Goal: Transaction & Acquisition: Obtain resource

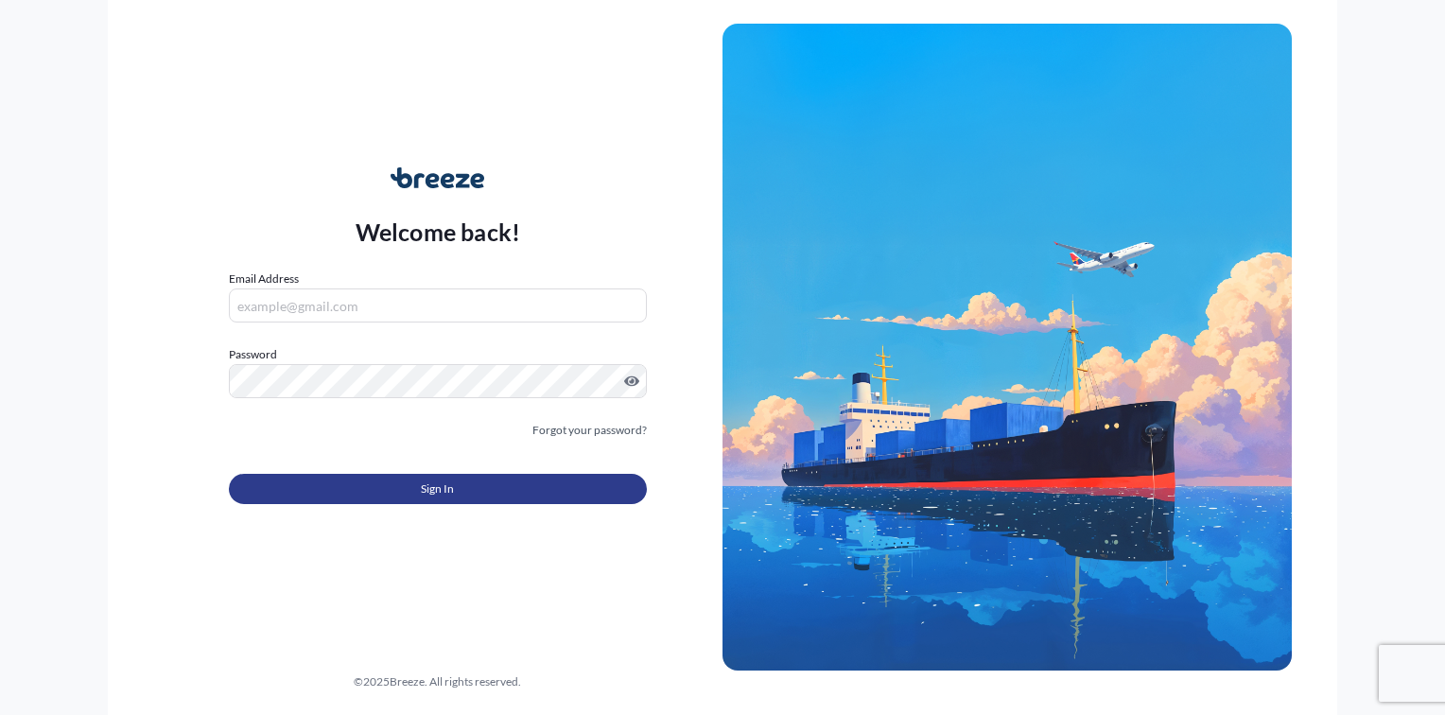
type input "[PERSON_NAME][EMAIL_ADDRESS][DOMAIN_NAME]"
click at [392, 493] on button "Sign In" at bounding box center [438, 489] width 418 height 30
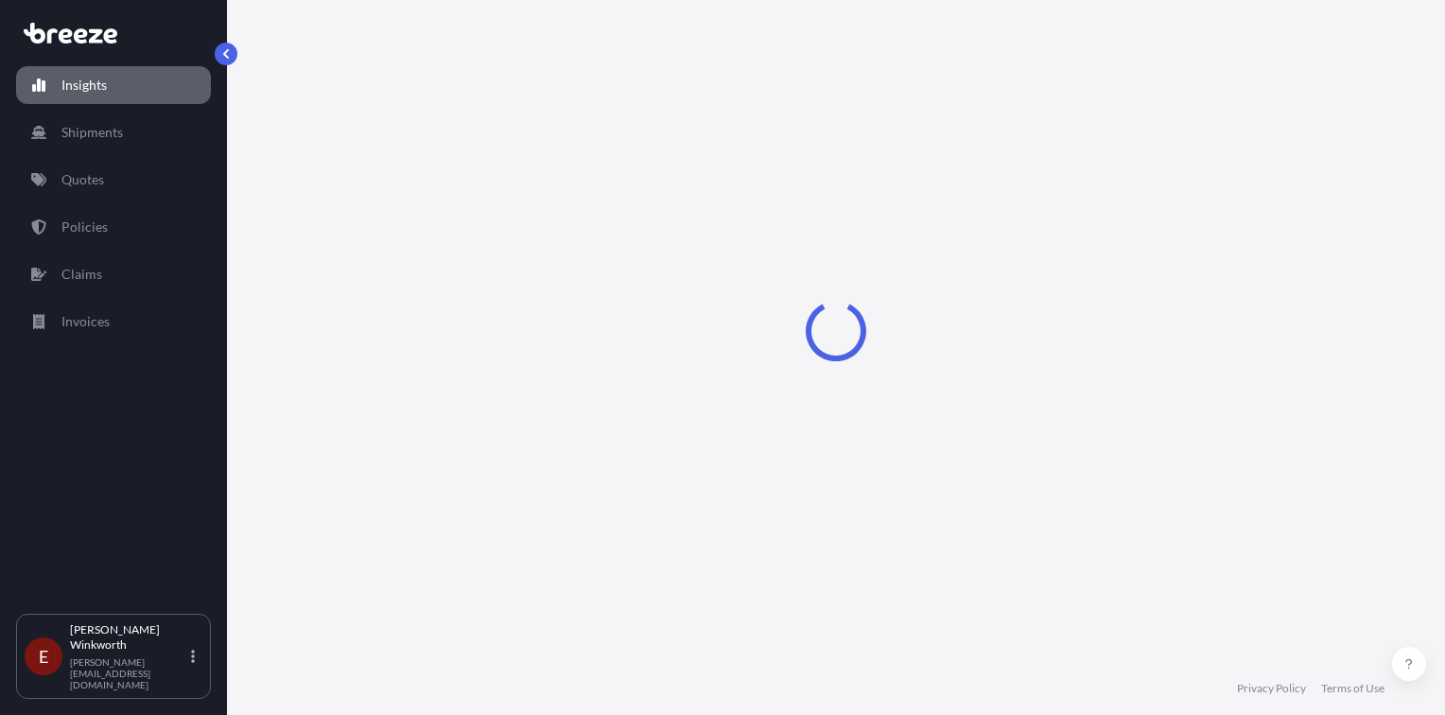
select select "2025"
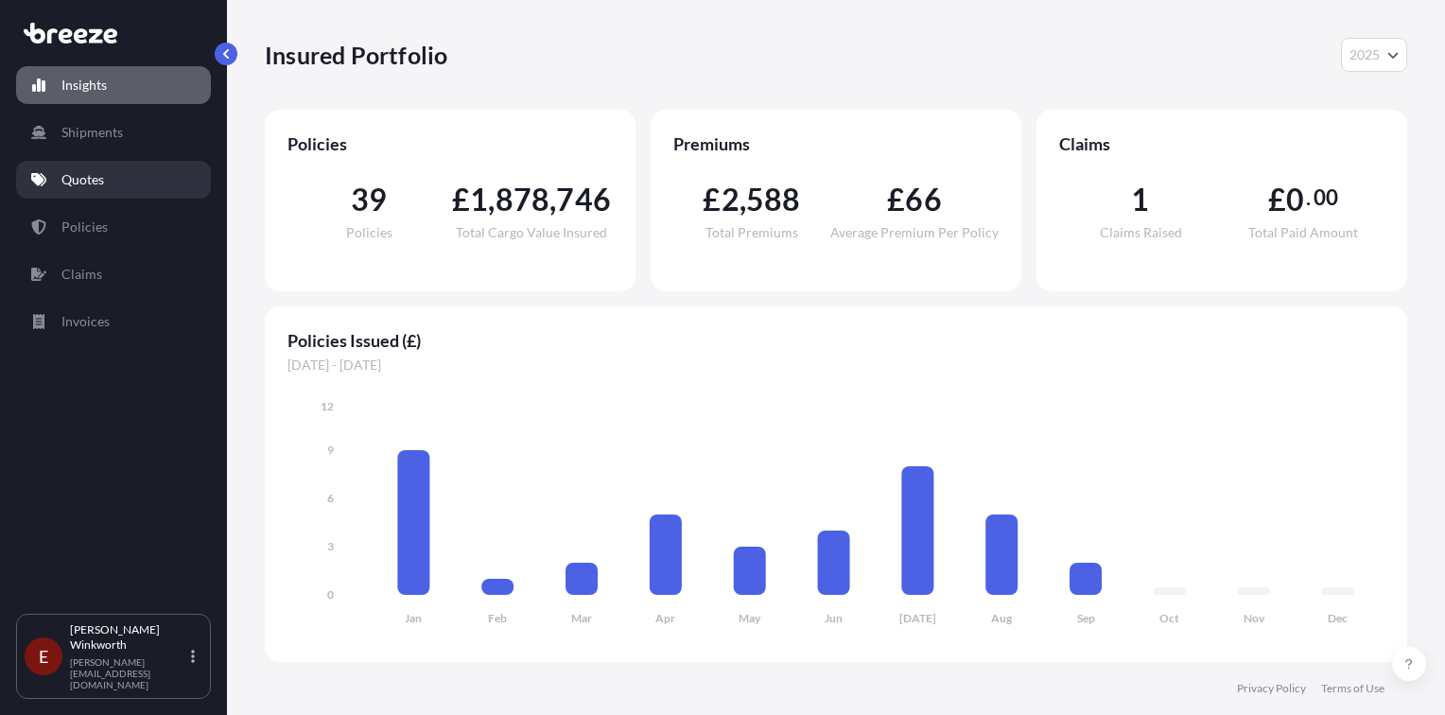
click at [79, 180] on p "Quotes" at bounding box center [82, 179] width 43 height 19
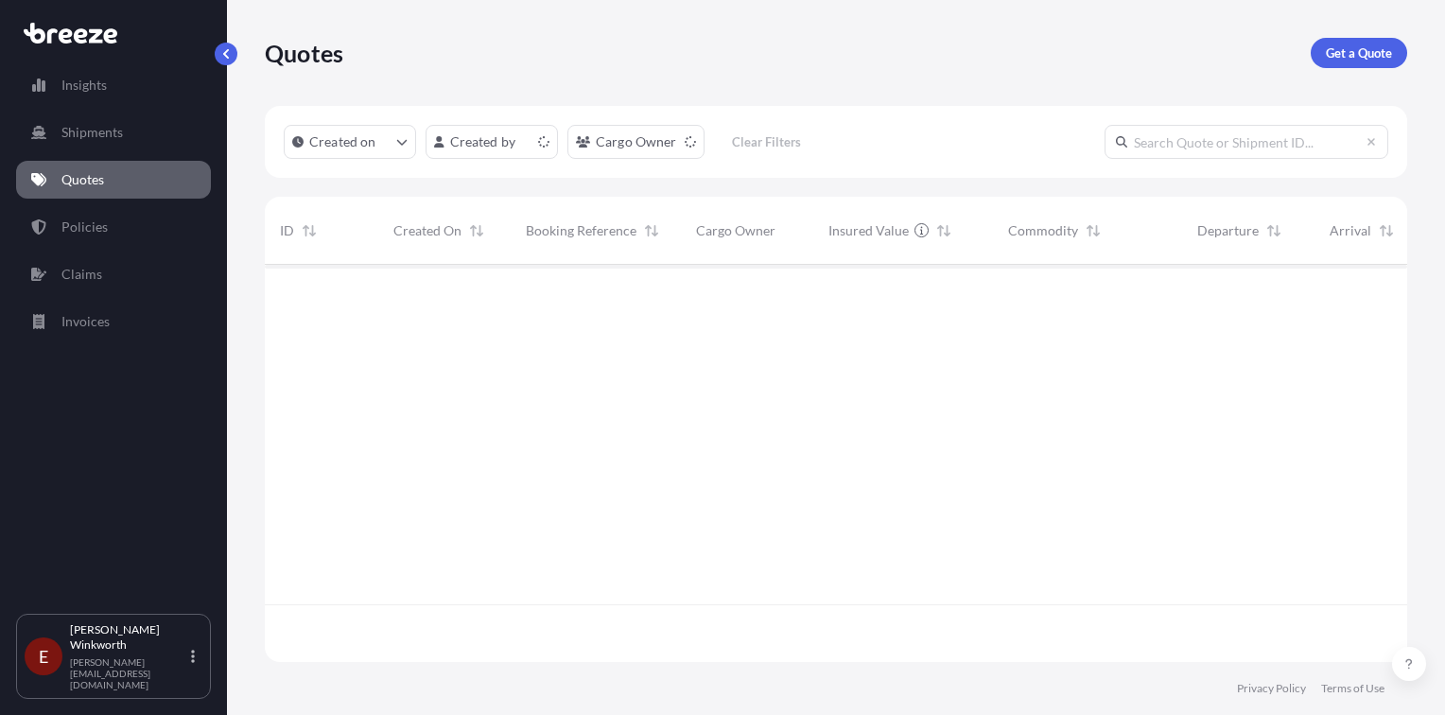
scroll to position [393, 1127]
click at [1349, 55] on p "Get a Quote" at bounding box center [1359, 53] width 66 height 19
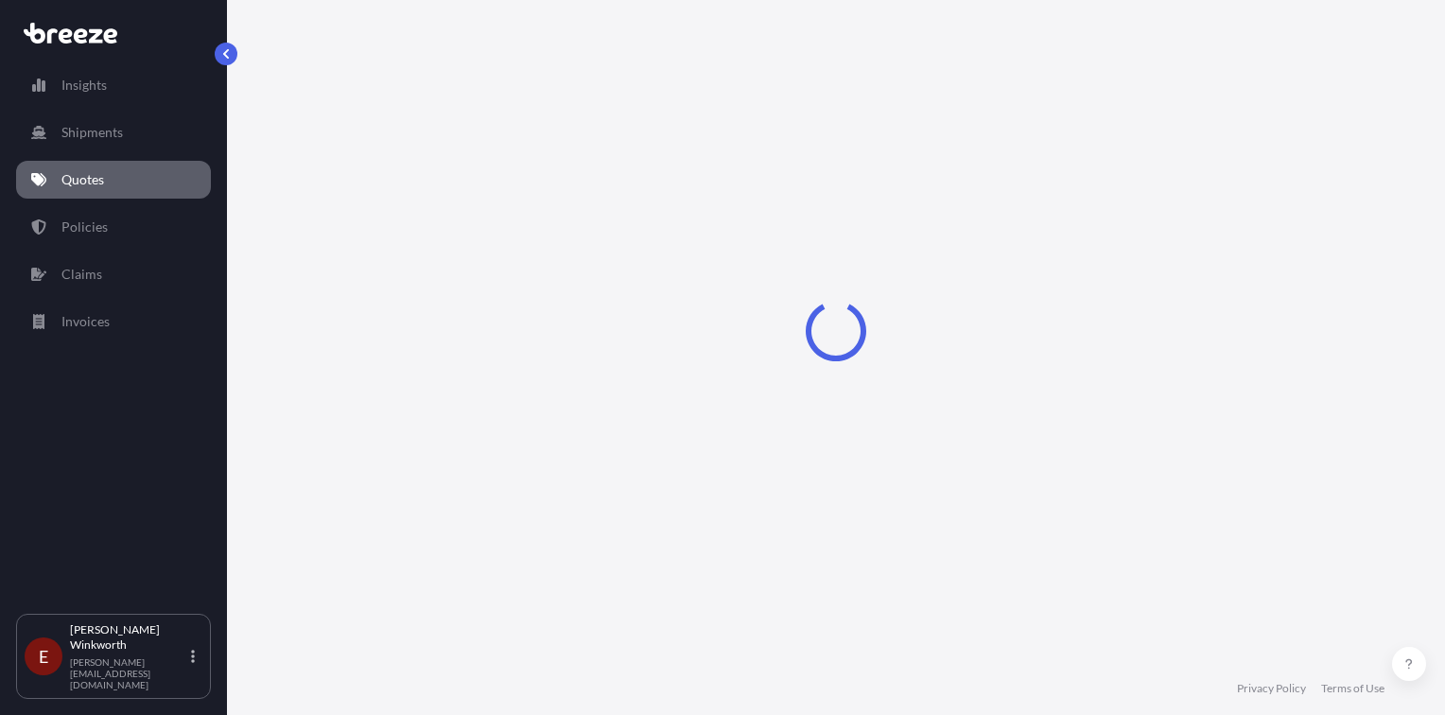
select select "Sea"
select select "1"
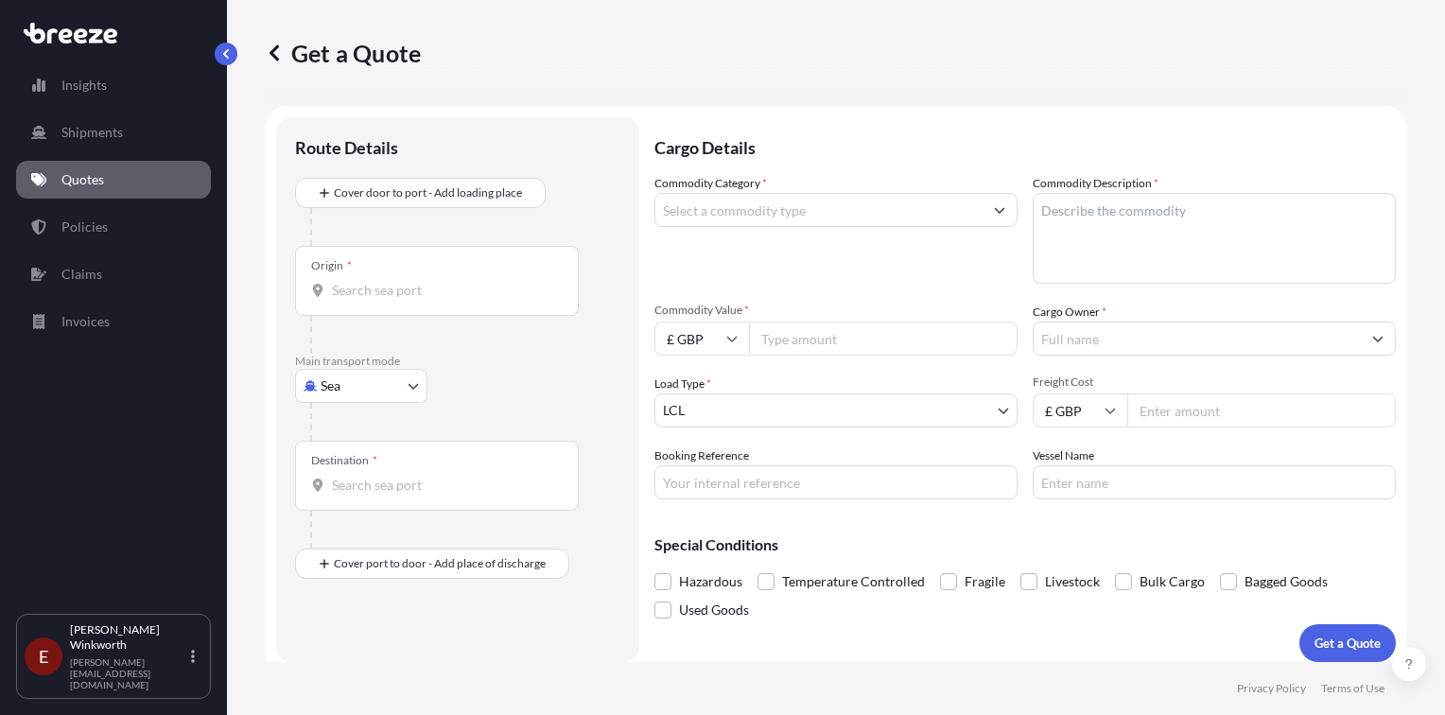
scroll to position [11, 0]
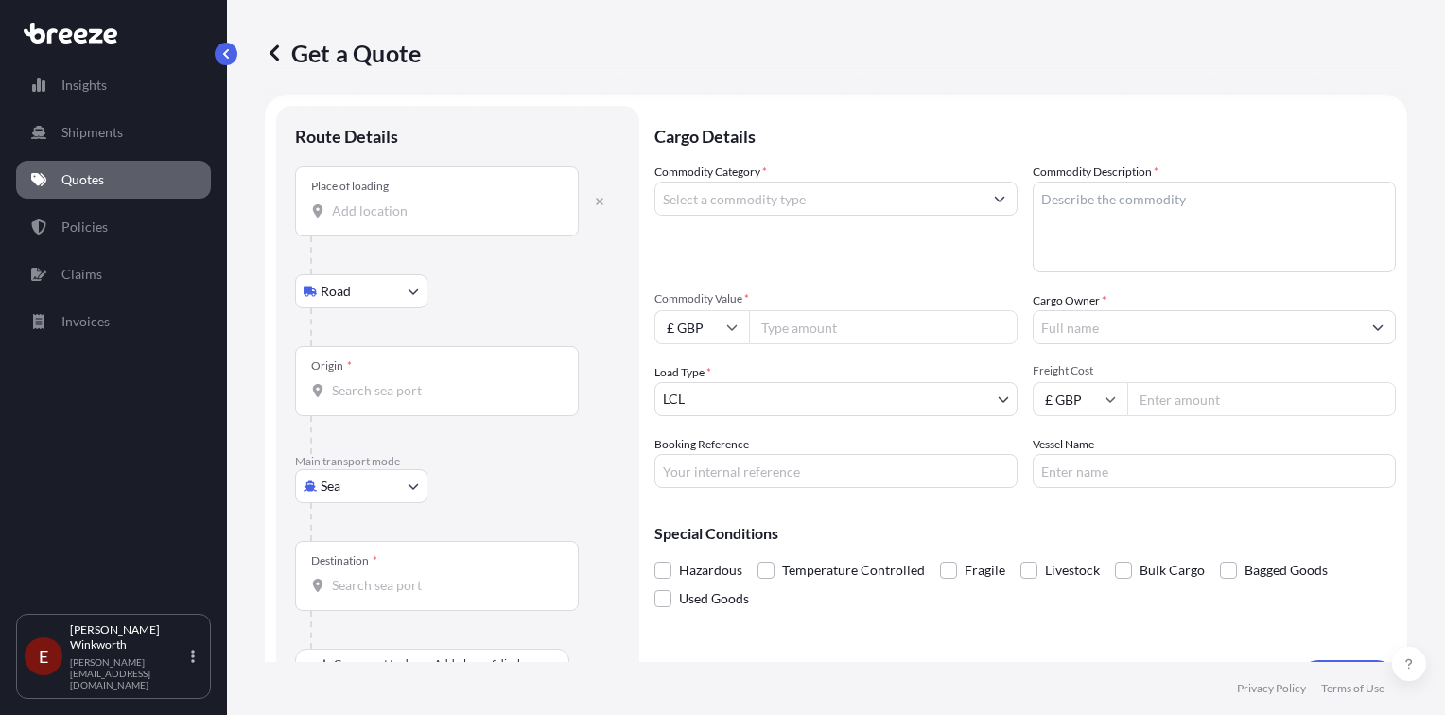
click at [368, 212] on input "Place of loading" at bounding box center [443, 210] width 223 height 19
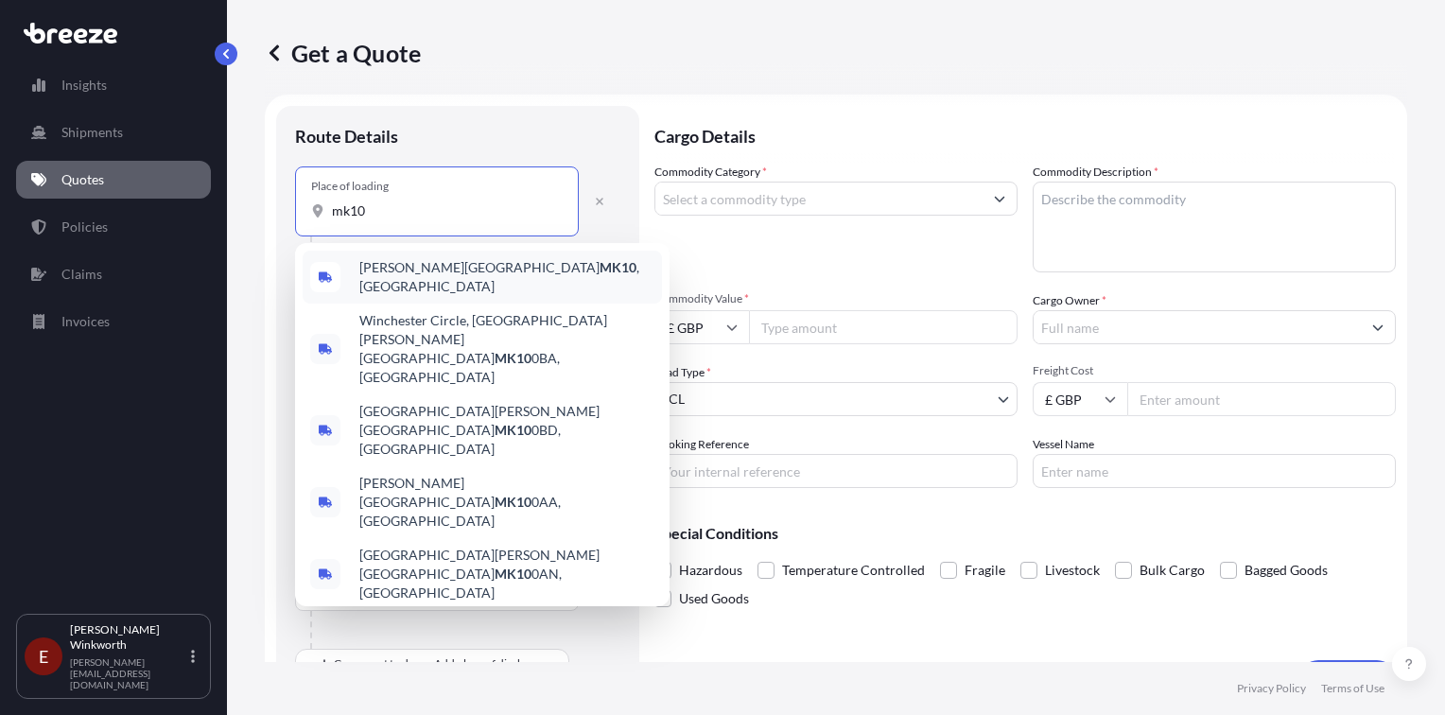
click at [426, 272] on span "[PERSON_NAME] Keynes MK10 , [GEOGRAPHIC_DATA]" at bounding box center [506, 277] width 295 height 38
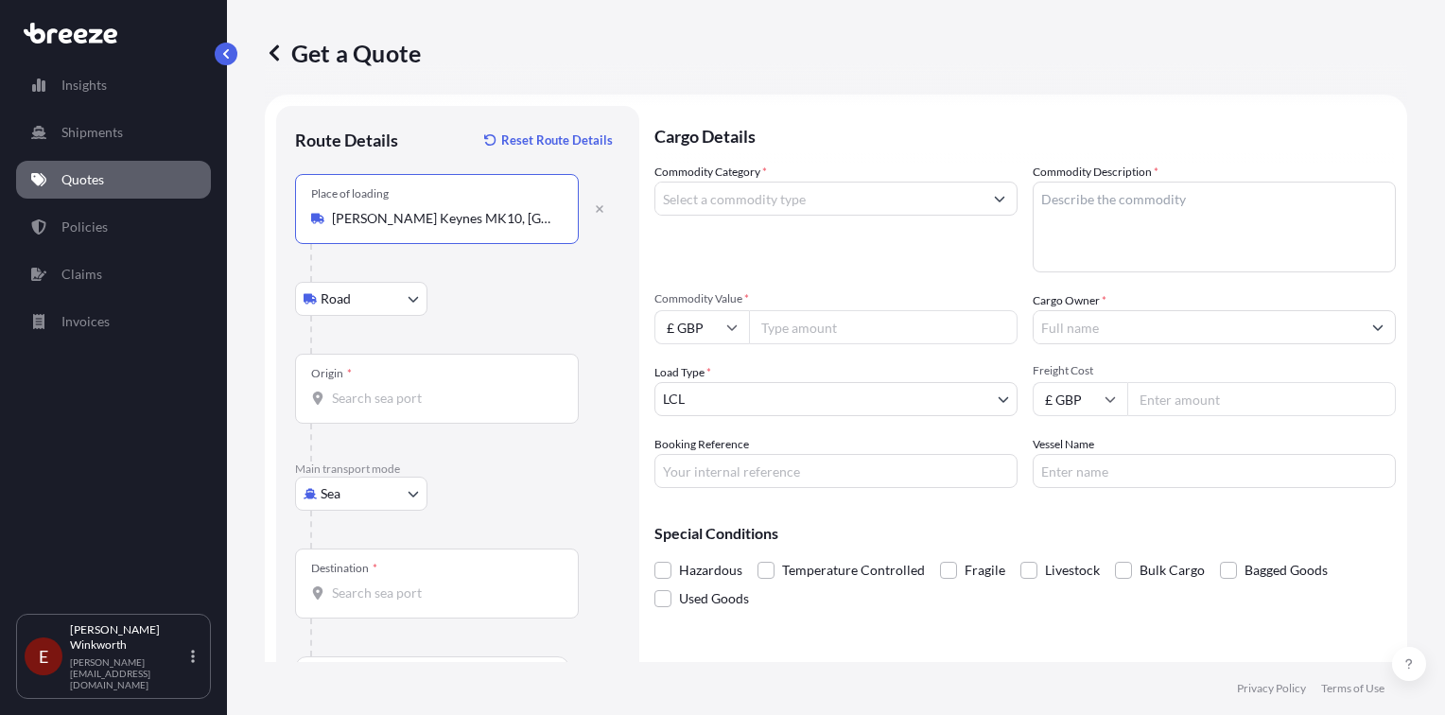
type input "[PERSON_NAME] Keynes MK10, [GEOGRAPHIC_DATA]"
click at [367, 400] on input "Origin *" at bounding box center [443, 398] width 223 height 19
click at [359, 403] on input "Origin * Please select an origin" at bounding box center [443, 398] width 223 height 19
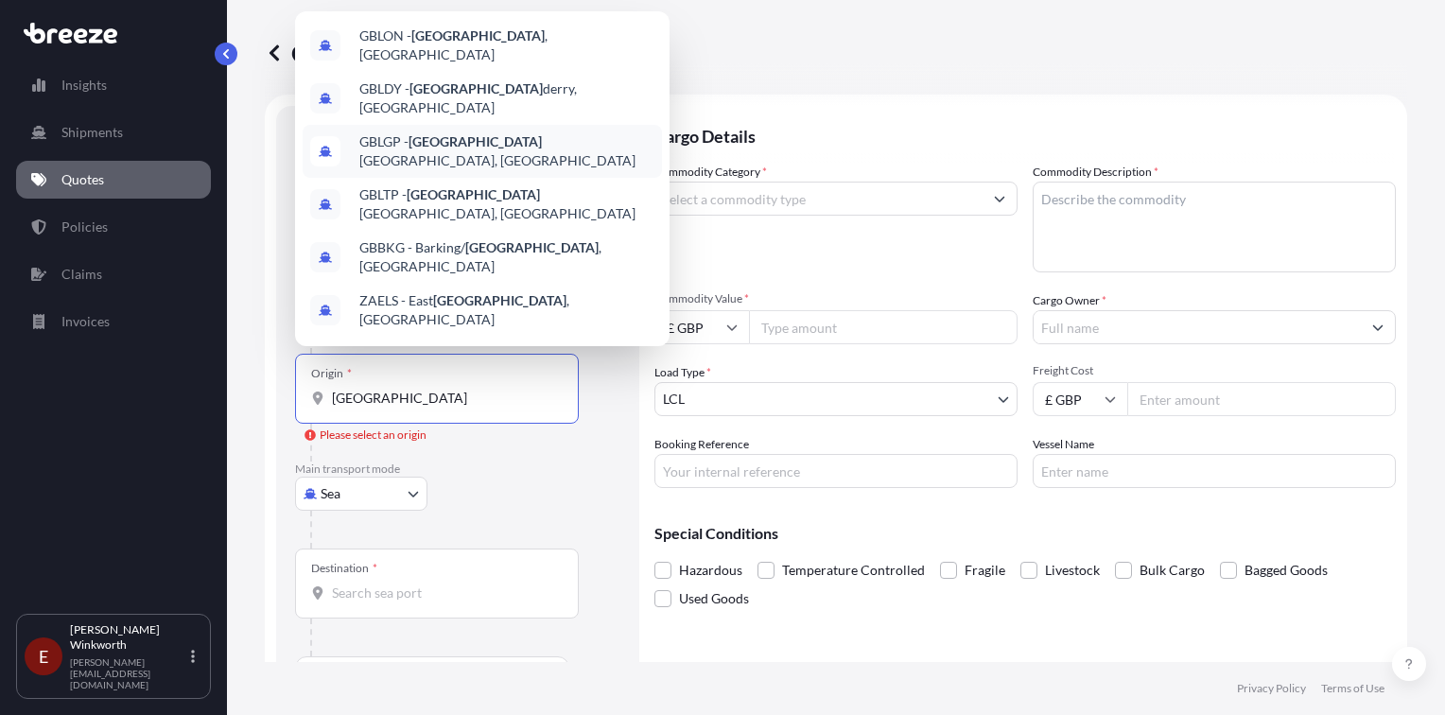
click at [499, 133] on span "GBLGP - [GEOGRAPHIC_DATA], [GEOGRAPHIC_DATA]" at bounding box center [506, 151] width 295 height 38
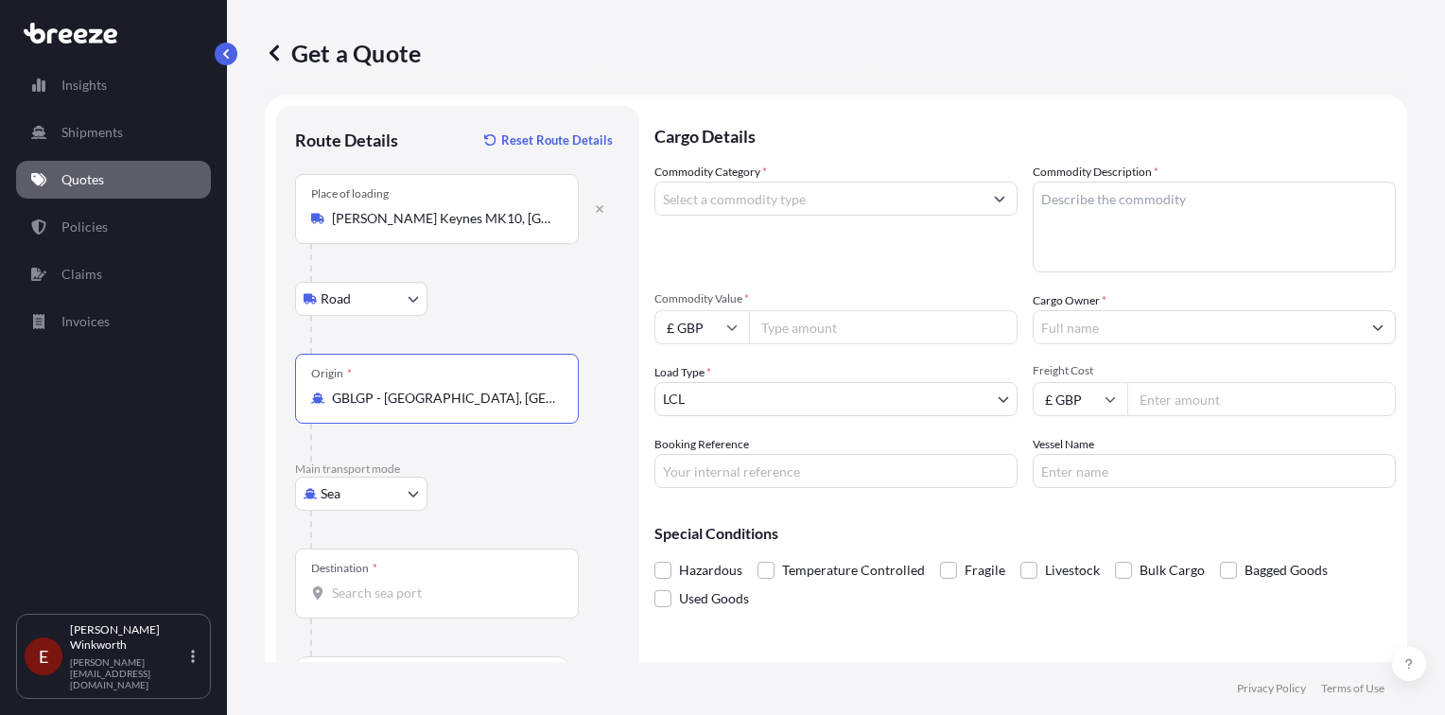
type input "GBLGP - [GEOGRAPHIC_DATA], [GEOGRAPHIC_DATA]"
click at [477, 445] on div at bounding box center [444, 443] width 269 height 38
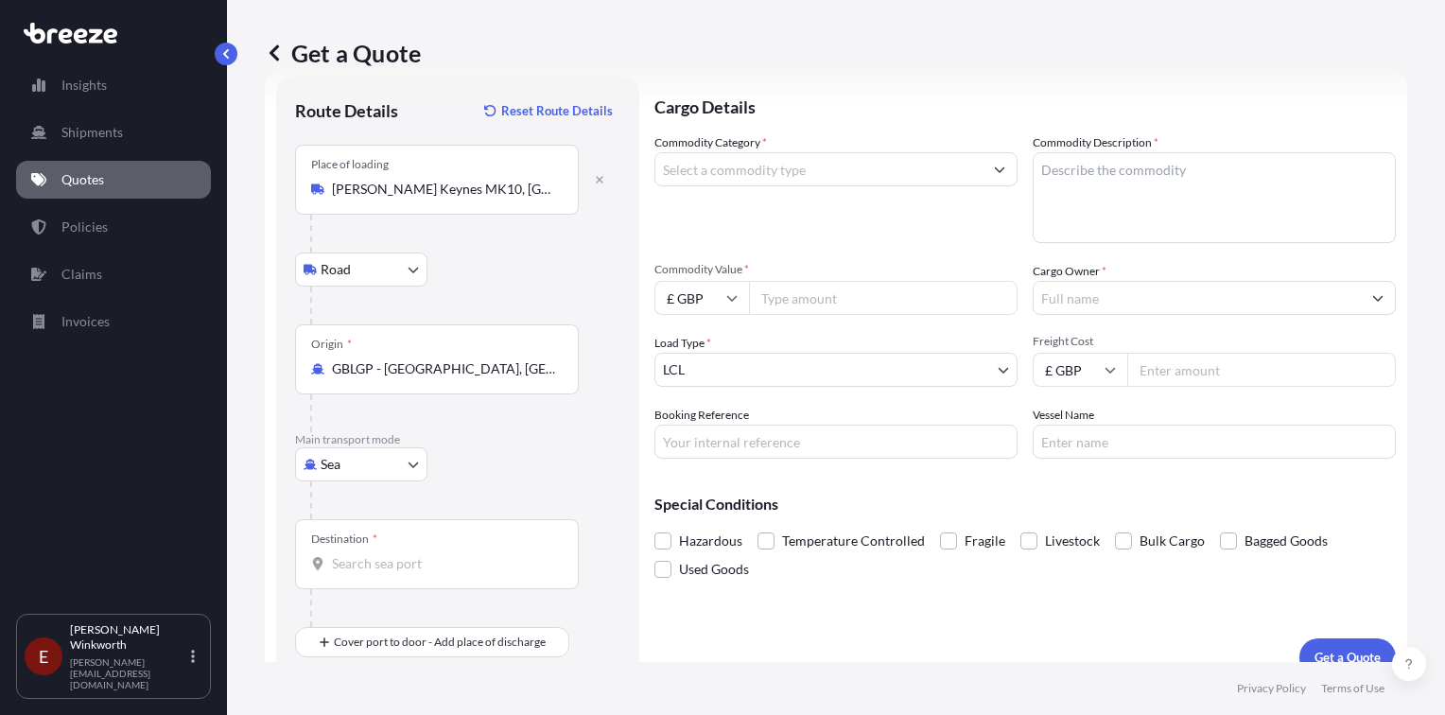
scroll to position [64, 0]
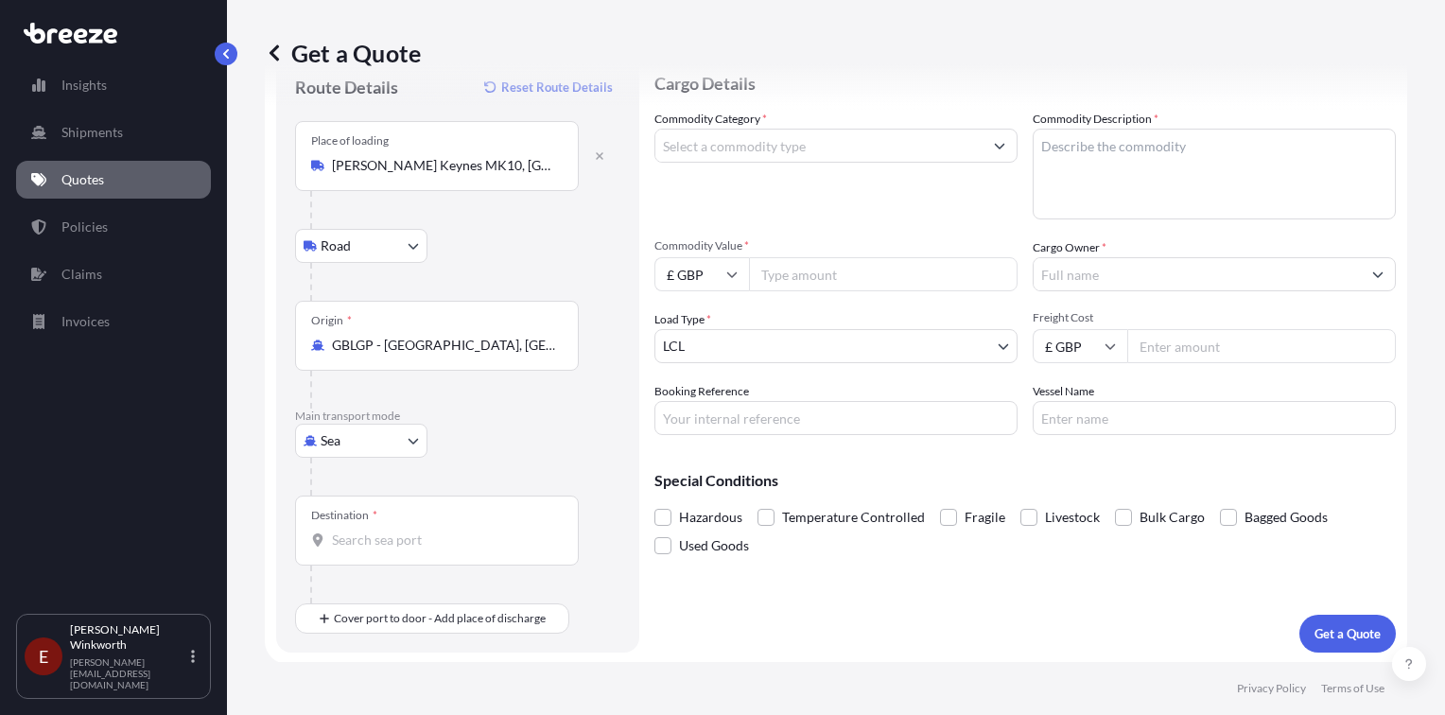
click at [374, 540] on input "Destination *" at bounding box center [443, 540] width 223 height 19
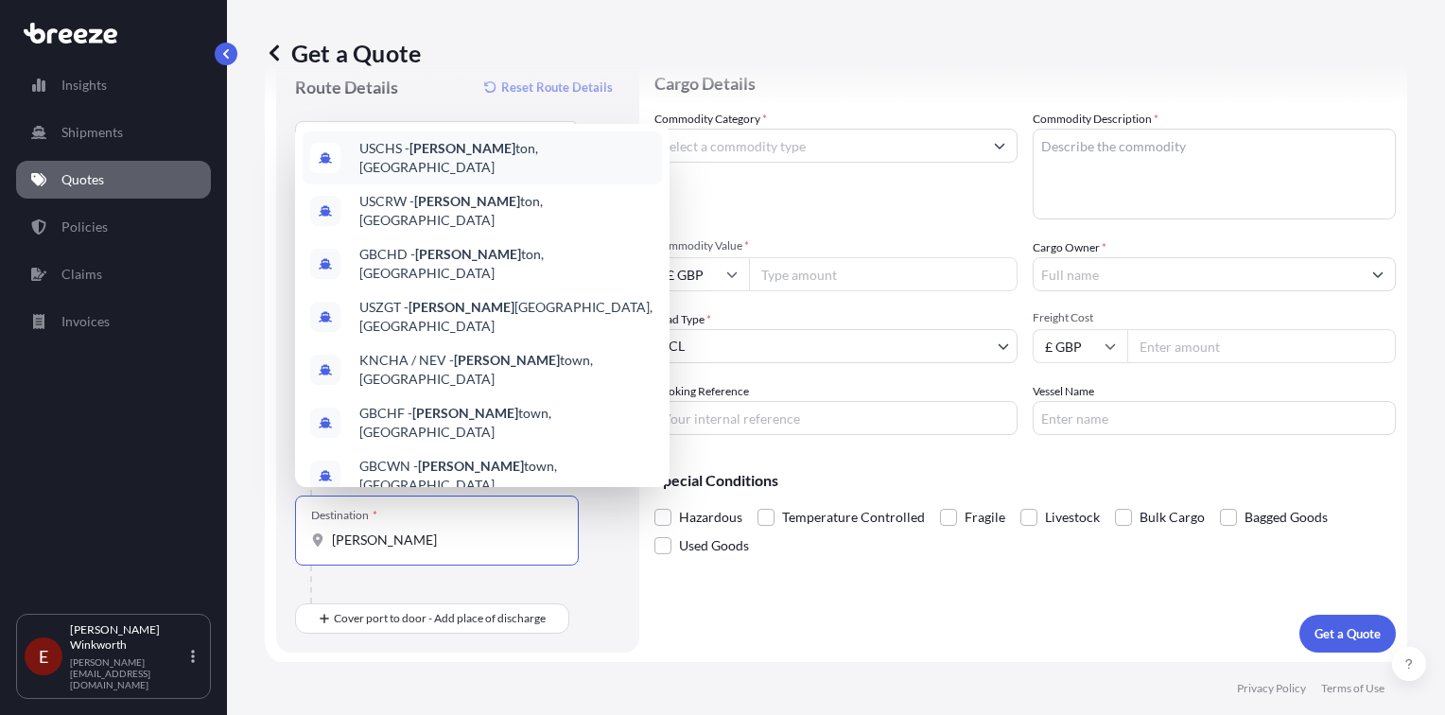
click at [468, 151] on span "USCHS - [PERSON_NAME], [GEOGRAPHIC_DATA]" at bounding box center [506, 158] width 295 height 38
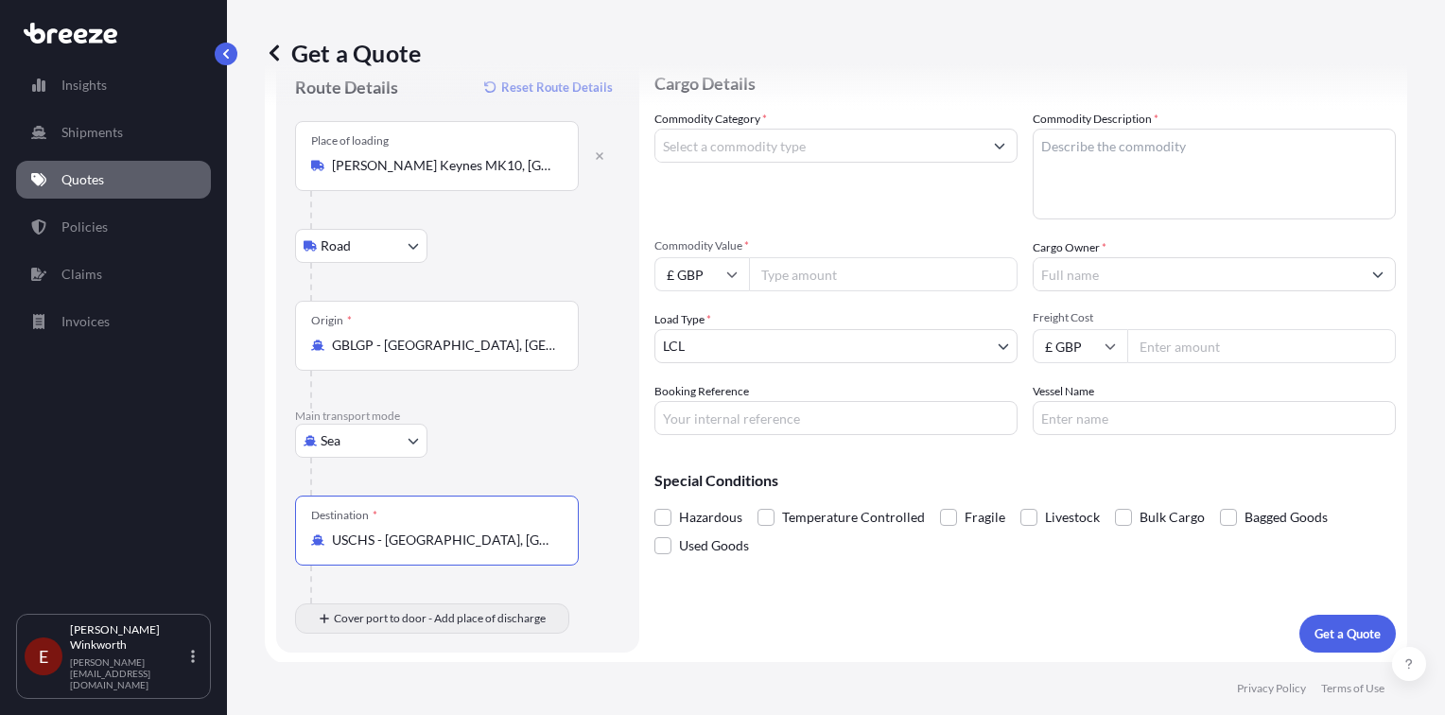
type input "USCHS - [GEOGRAPHIC_DATA], [GEOGRAPHIC_DATA]"
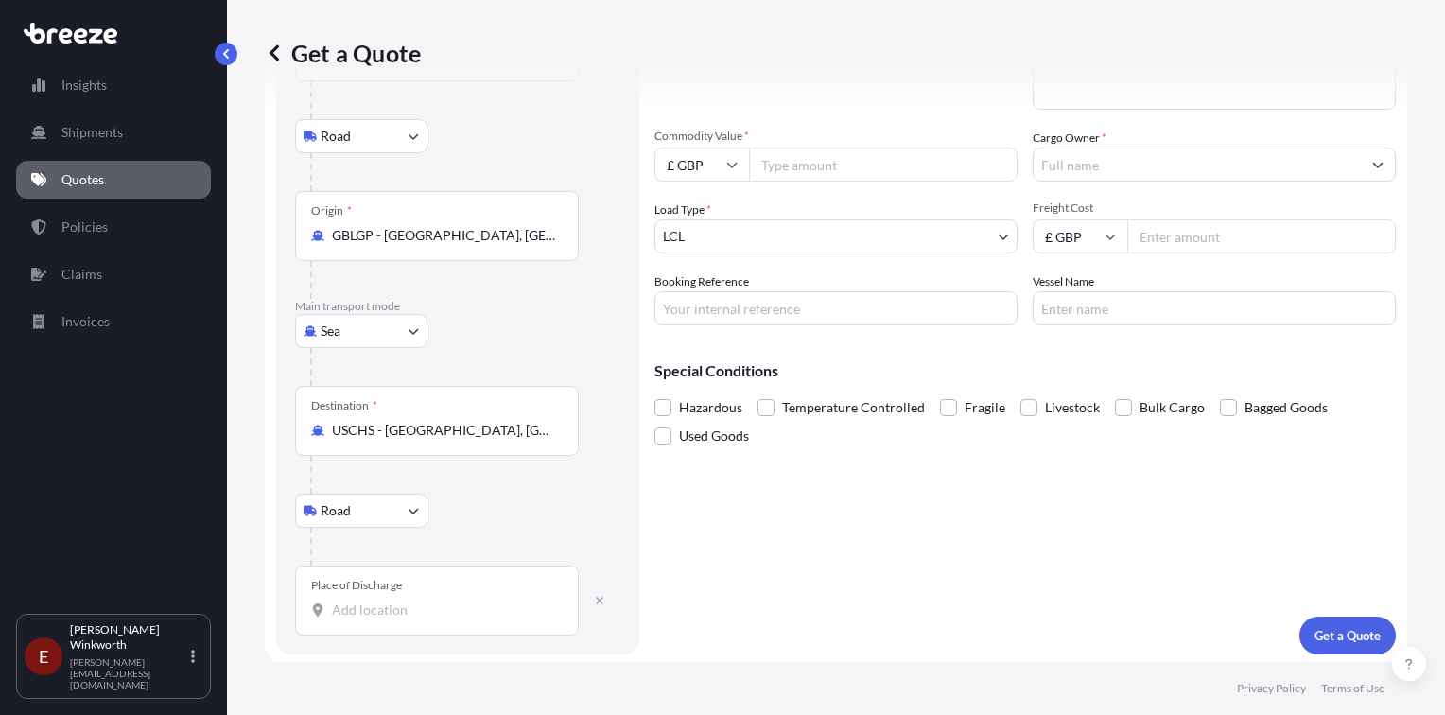
scroll to position [176, 0]
click at [379, 612] on input "Place of Discharge" at bounding box center [443, 608] width 223 height 19
click at [405, 626] on div "Place of Discharge" at bounding box center [437, 599] width 284 height 70
click at [405, 618] on input "Place of Discharge" at bounding box center [443, 608] width 223 height 19
type input "[GEOGRAPHIC_DATA], [GEOGRAPHIC_DATA]"
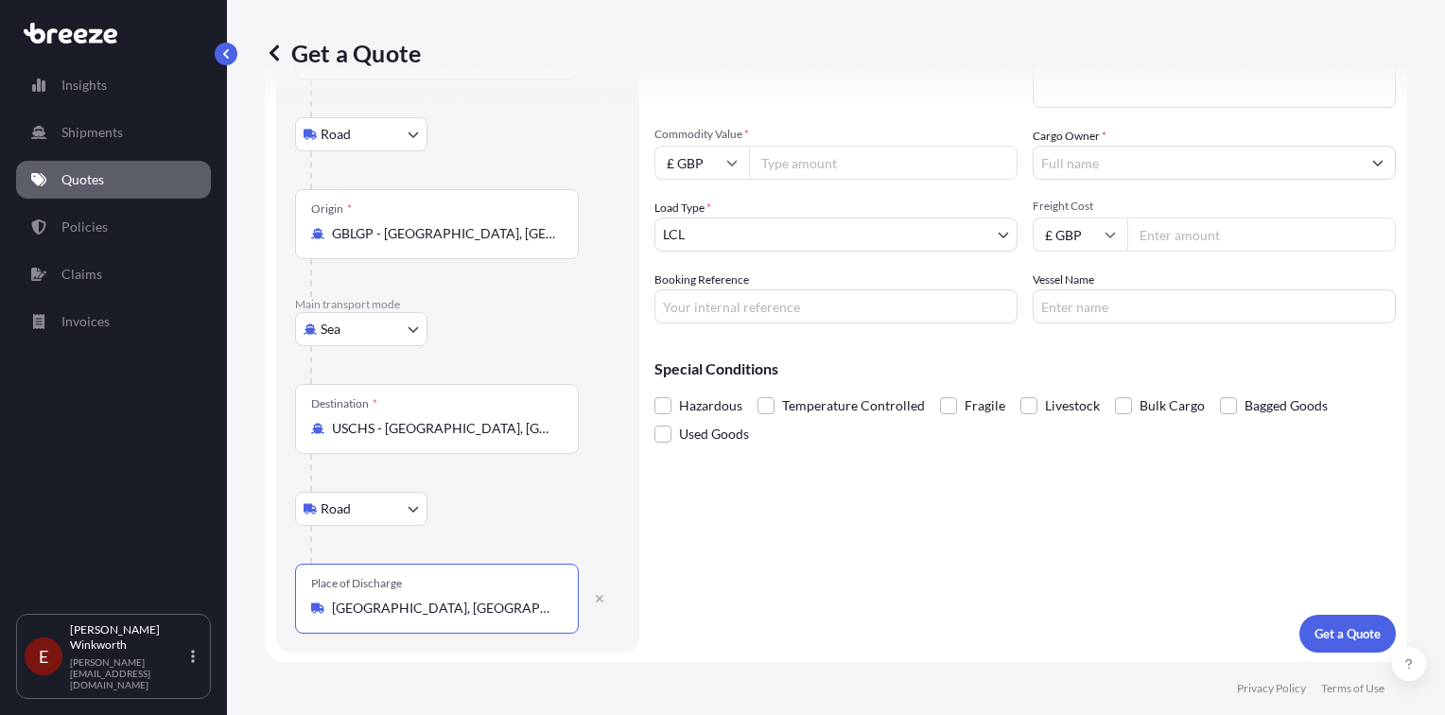
click at [827, 161] on input "Commodity Value *" at bounding box center [883, 163] width 269 height 34
click at [856, 165] on input "33009" at bounding box center [883, 163] width 269 height 34
type input "33009.98"
click at [770, 311] on input "Booking Reference" at bounding box center [835, 306] width 363 height 34
type input "Q15803"
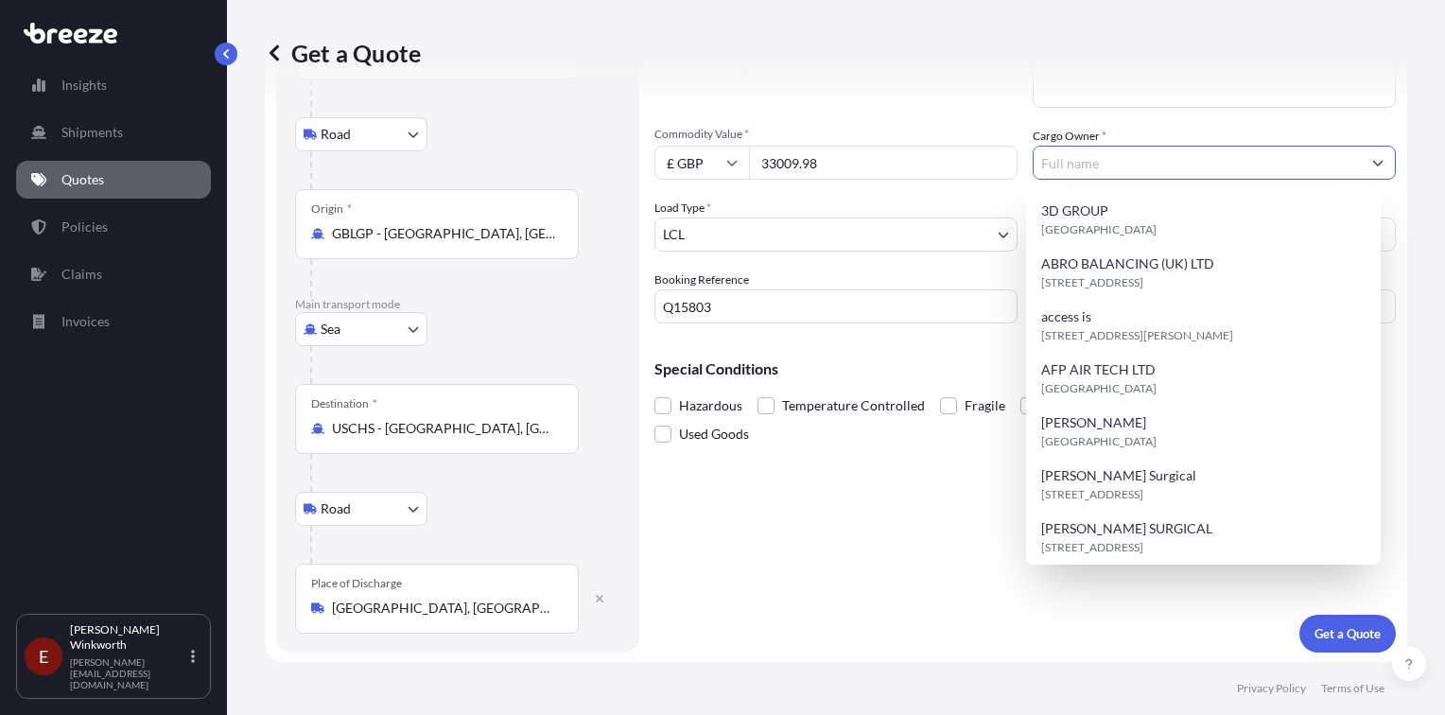
click at [1150, 166] on input "Cargo Owner *" at bounding box center [1197, 163] width 327 height 34
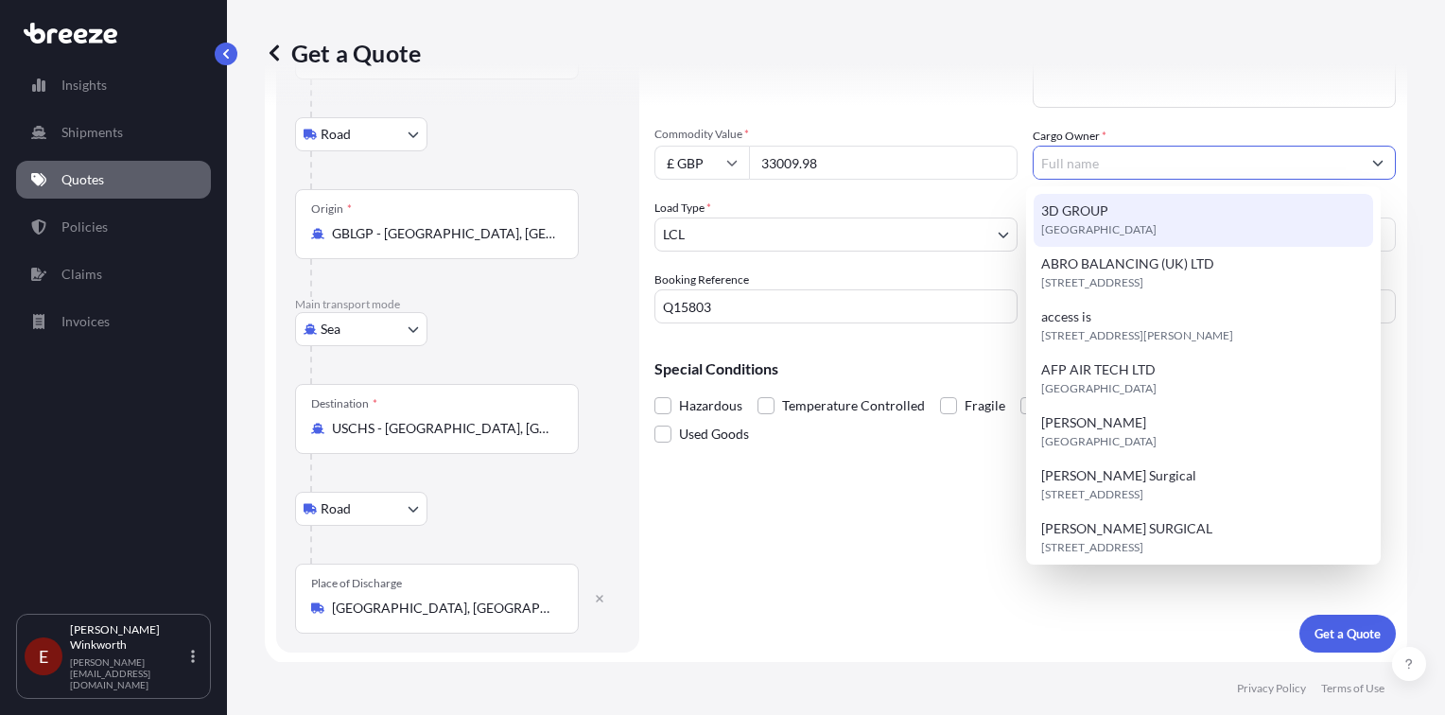
click at [1111, 94] on div "Get a Quote" at bounding box center [836, 53] width 1142 height 106
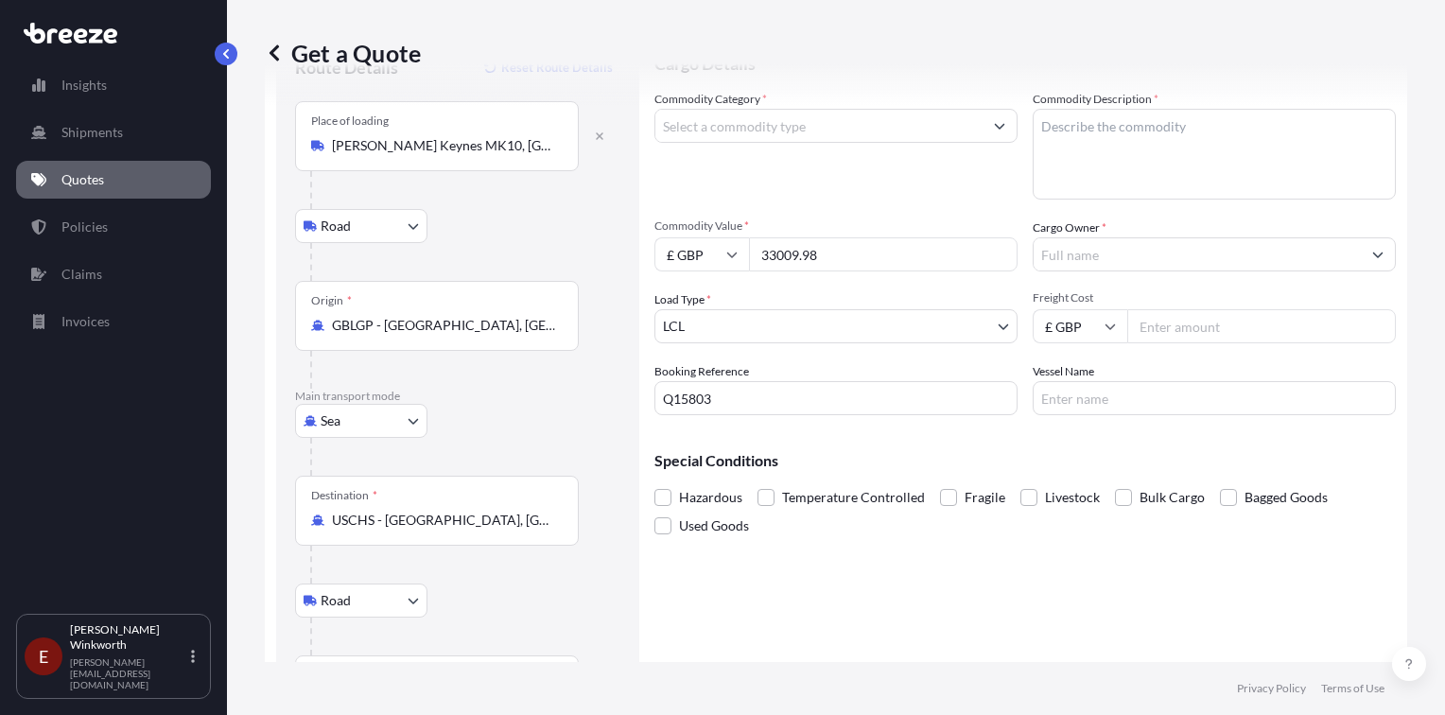
scroll to position [0, 0]
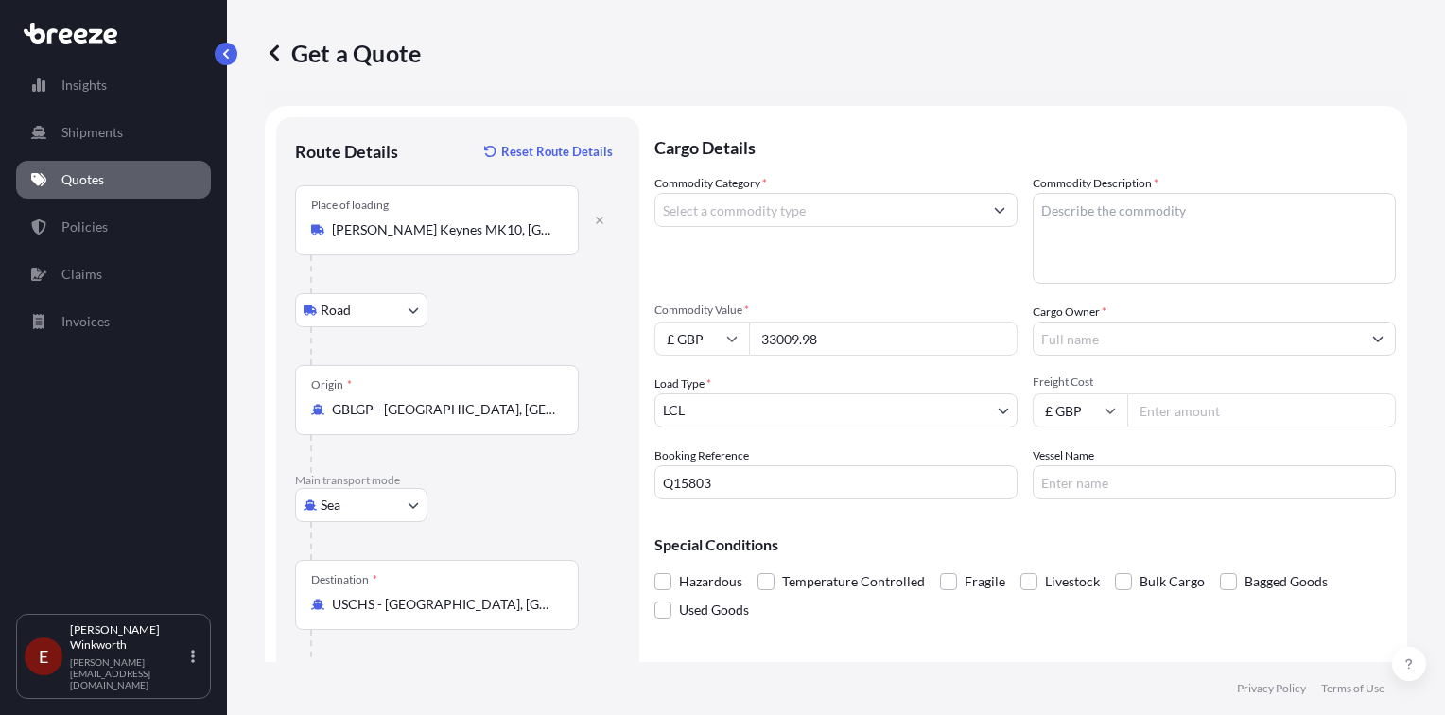
click at [817, 214] on input "Commodity Category *" at bounding box center [818, 210] width 327 height 34
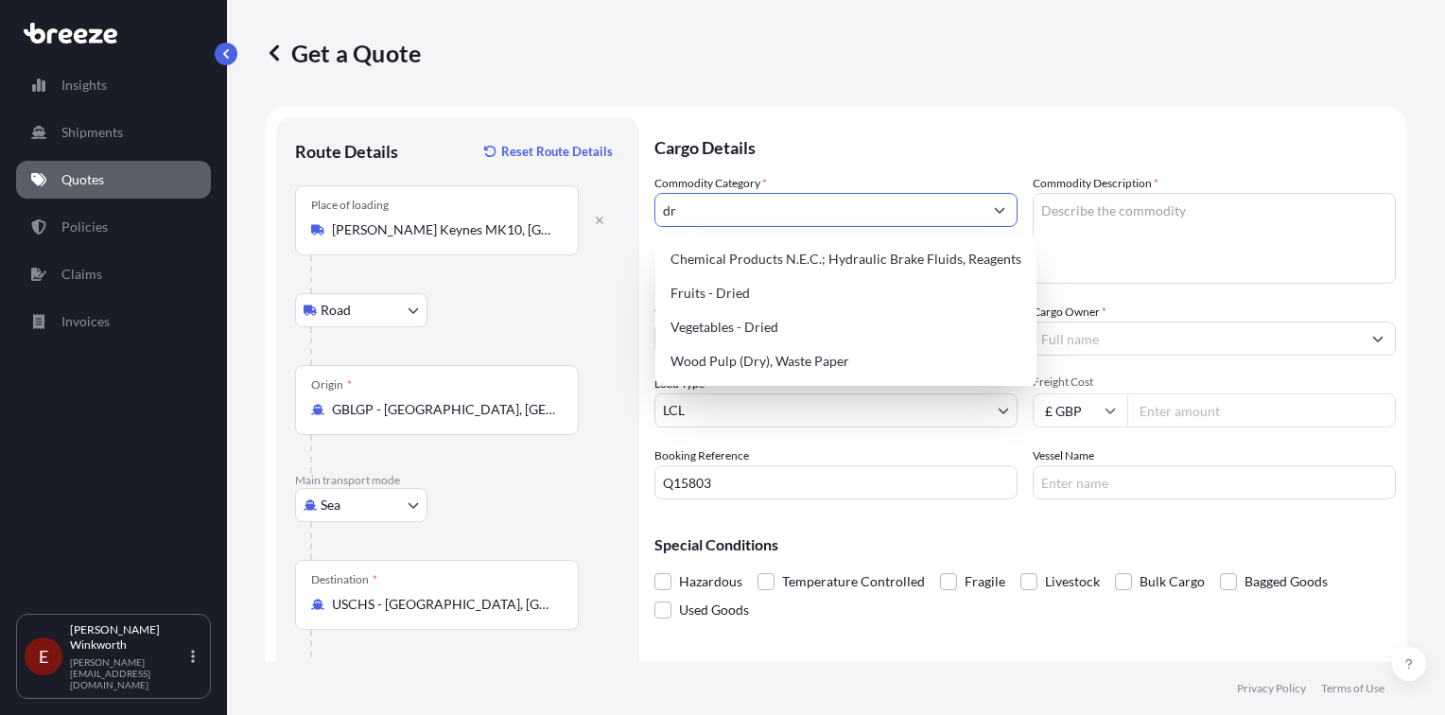
type input "d"
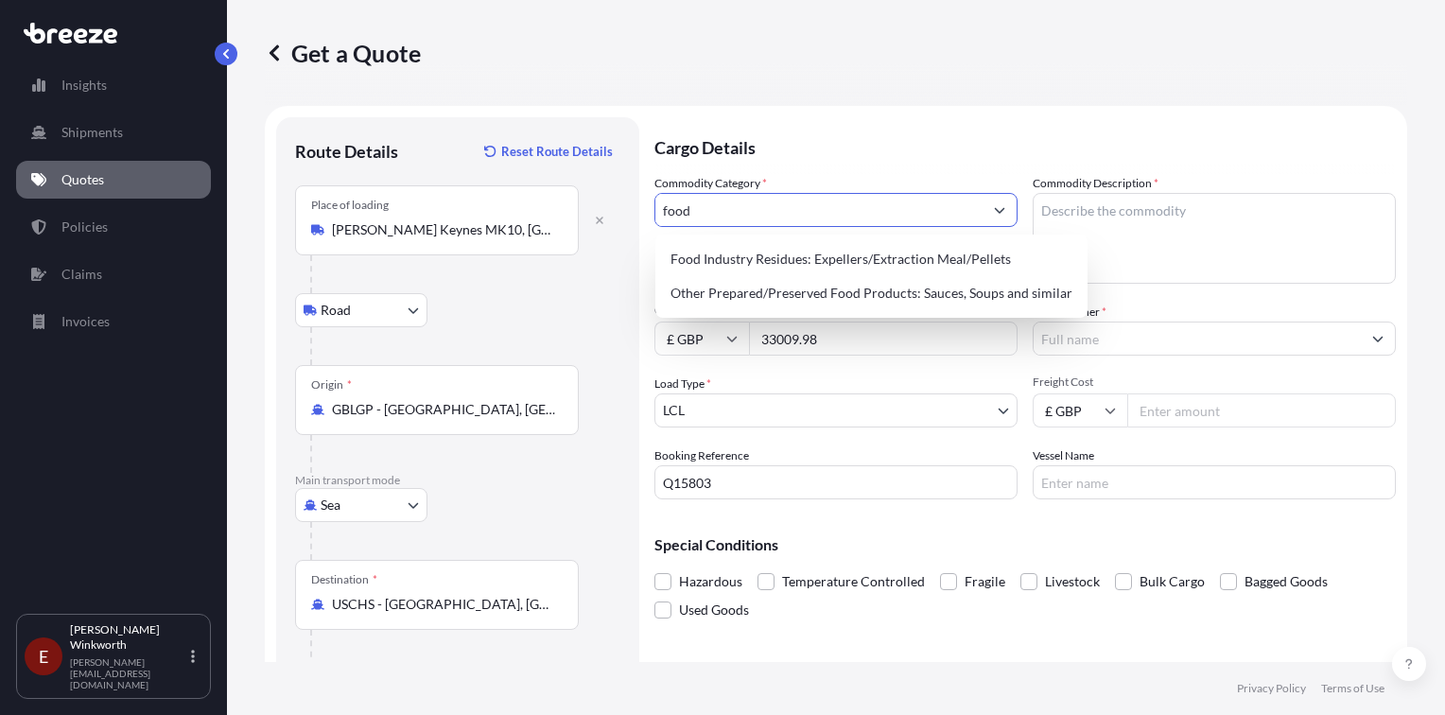
click at [666, 206] on input "food" at bounding box center [818, 210] width 327 height 34
click at [702, 214] on input "food" at bounding box center [818, 210] width 327 height 34
drag, startPoint x: 702, startPoint y: 214, endPoint x: 653, endPoint y: 214, distance: 48.2
click at [653, 214] on form "Route Details Reset Route Details Place of loading [PERSON_NAME][GEOGRAPHIC_DAT…" at bounding box center [836, 473] width 1142 height 734
click at [876, 293] on div "Other Prepared/Preserved Food Products: Sauces, Soups and similar" at bounding box center [871, 293] width 417 height 34
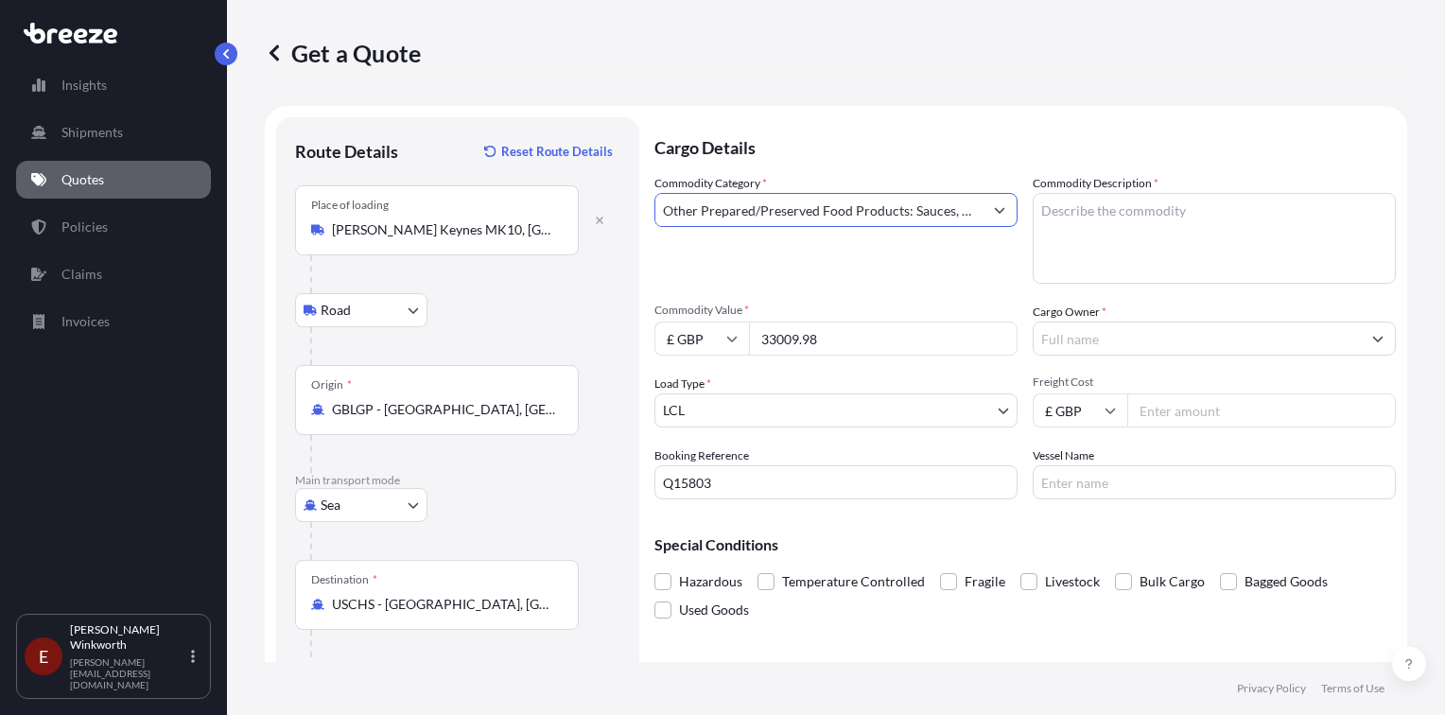
type input "Other Prepared/Preserved Food Products: Sauces, Soups and similar"
click at [1089, 227] on textarea "Commodity Description *" at bounding box center [1214, 238] width 363 height 91
type textarea "TBA"
click at [1088, 335] on input "Cargo Owner *" at bounding box center [1197, 339] width 327 height 34
click at [1127, 331] on input "Cargo Owner *" at bounding box center [1197, 339] width 327 height 34
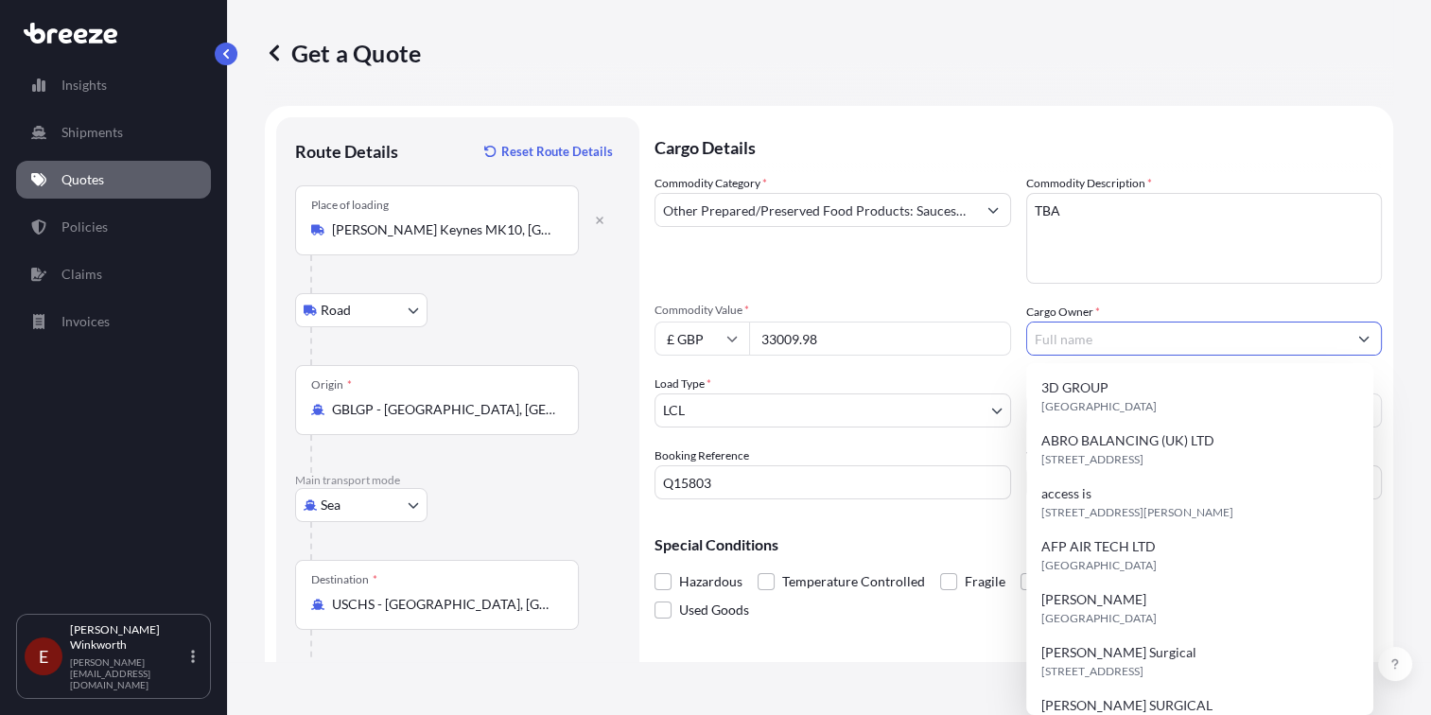
paste input "MOTHER ROOT"
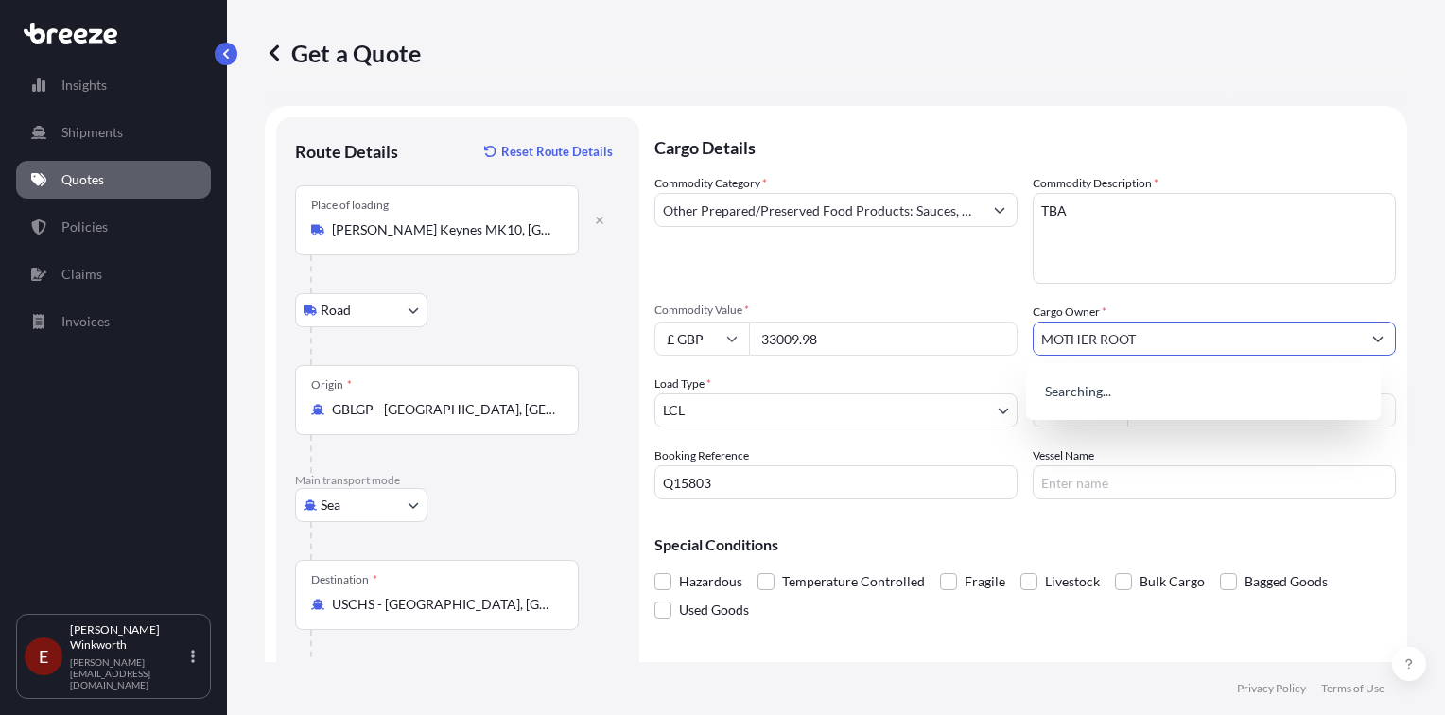
type input "MOTHER ROOT"
click at [1195, 465] on input "Vessel Name" at bounding box center [1214, 482] width 363 height 34
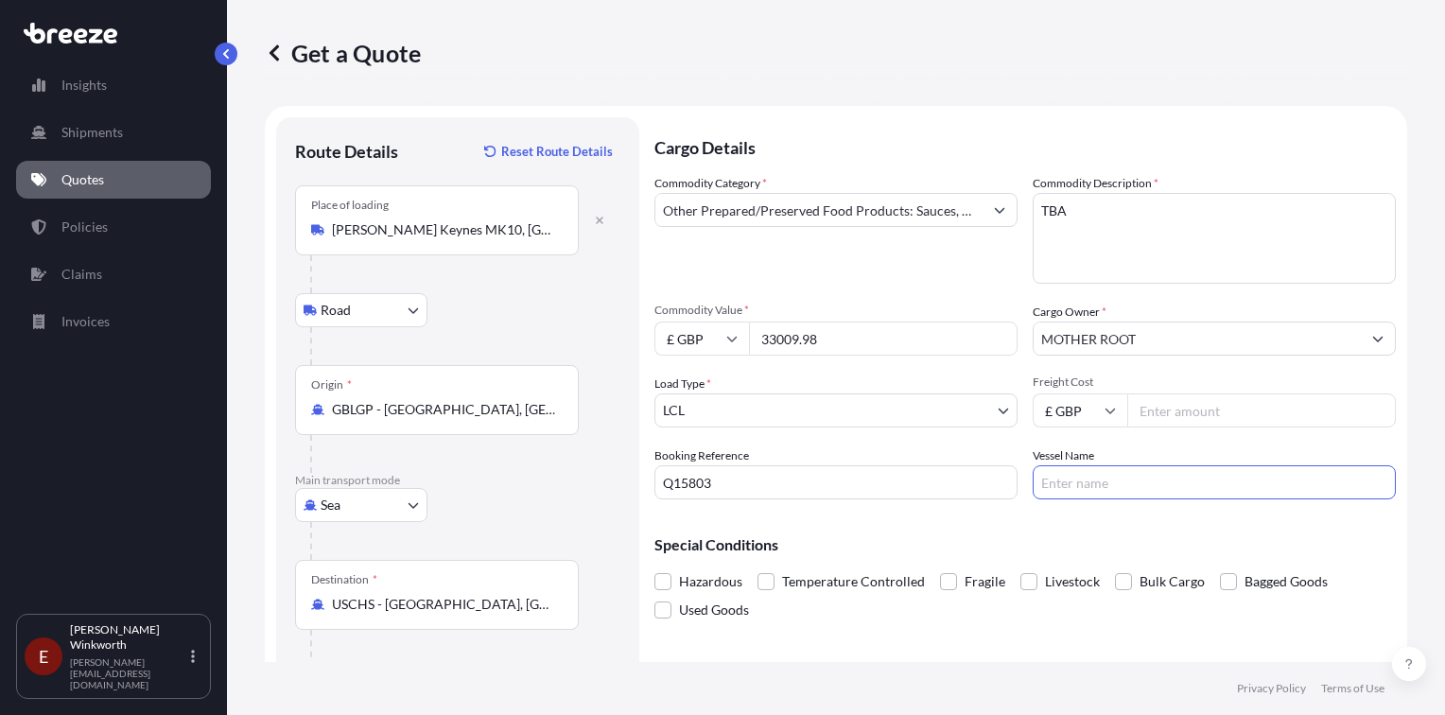
click at [1214, 179] on div "Commodity Description * TBA" at bounding box center [1214, 229] width 363 height 110
click at [1140, 483] on input "Vessel Name" at bounding box center [1214, 482] width 363 height 34
type input "TBA"
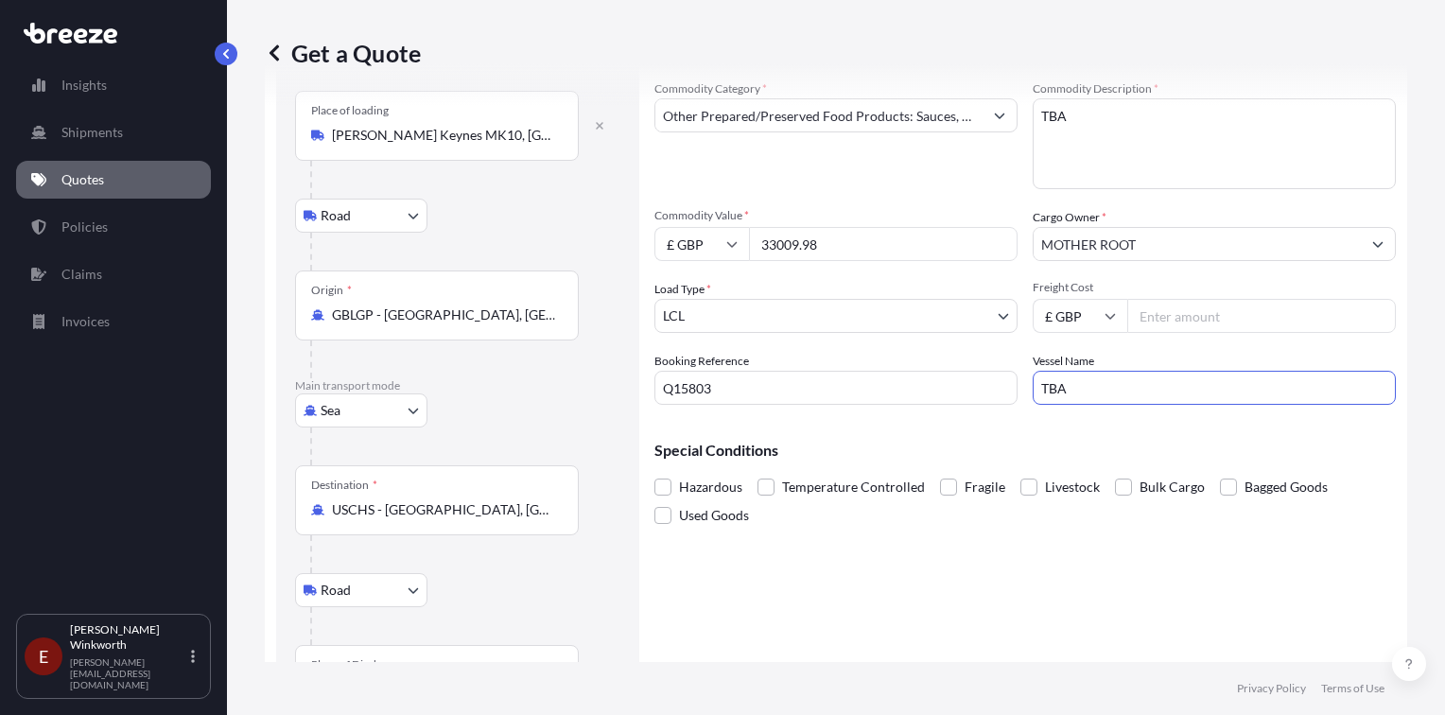
scroll to position [176, 0]
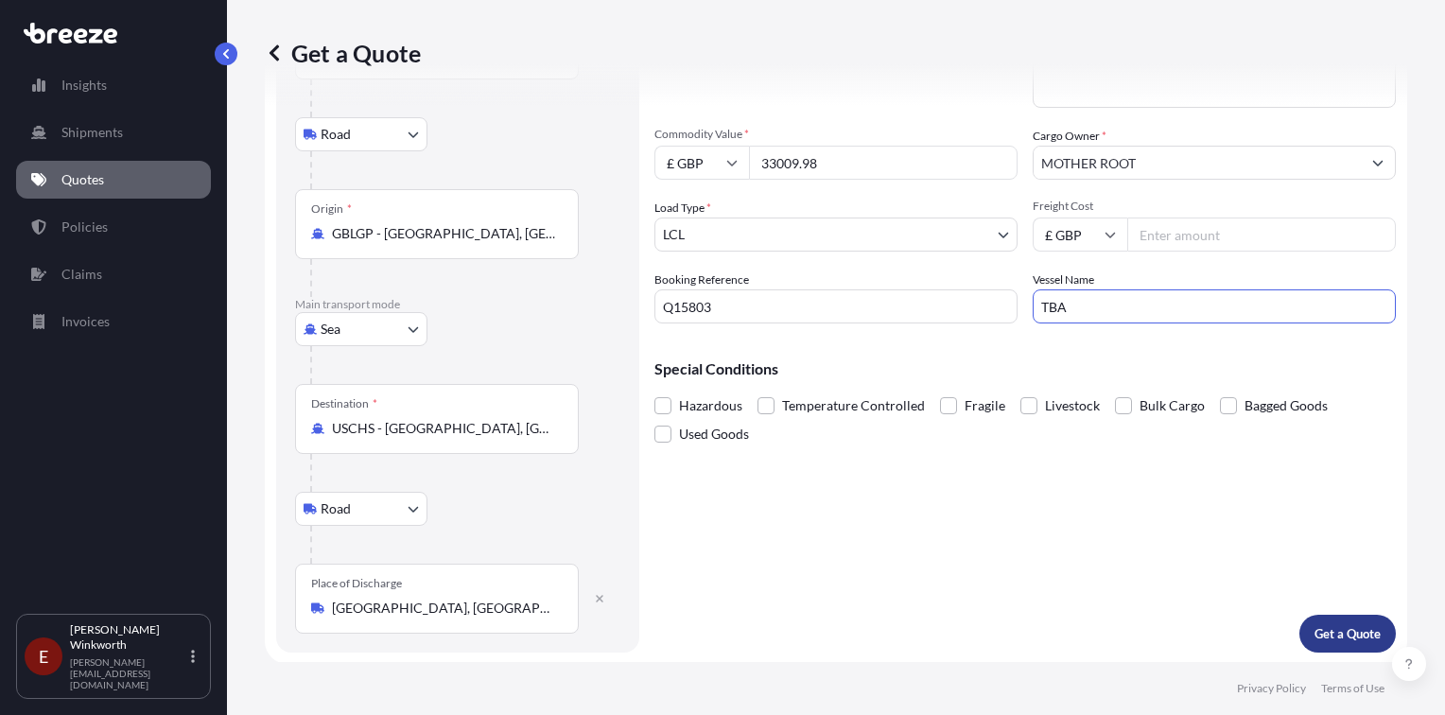
click at [1322, 635] on p "Get a Quote" at bounding box center [1347, 633] width 66 height 19
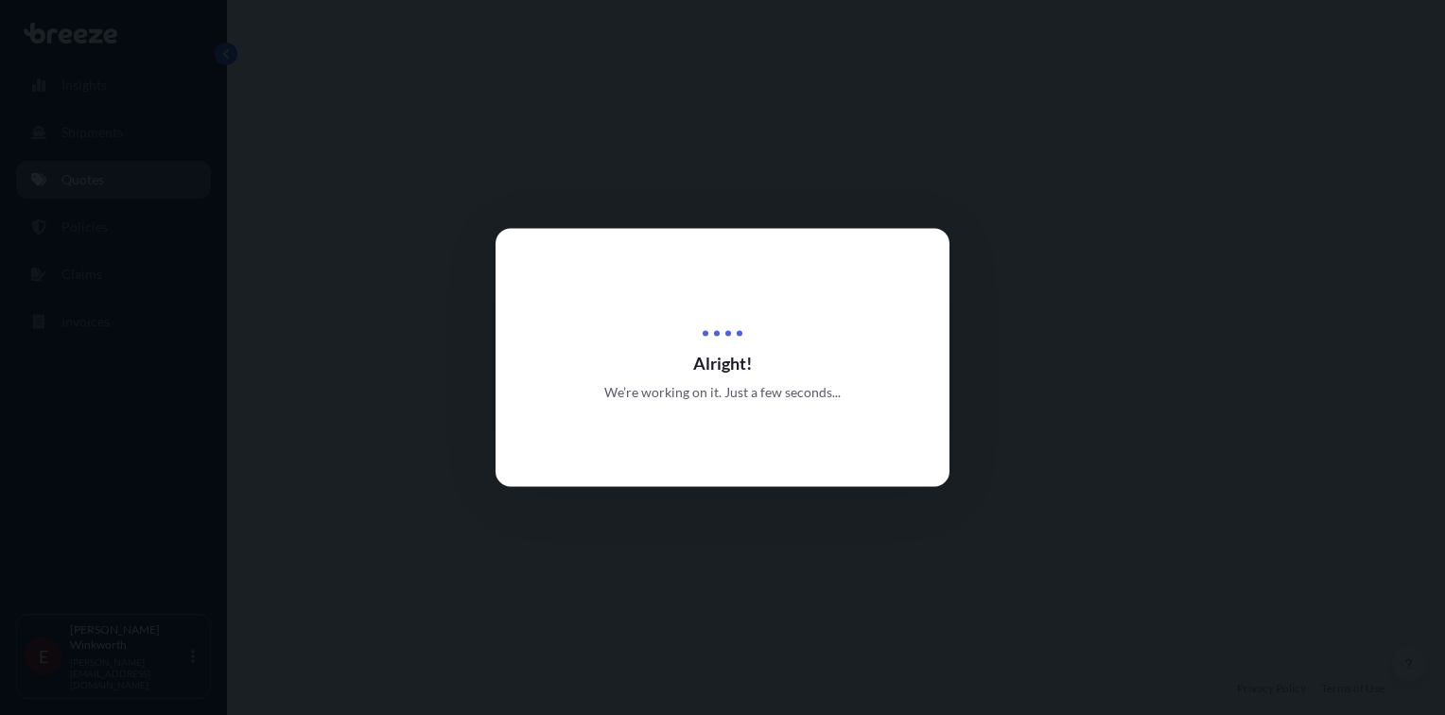
select select "Road"
select select "Sea"
select select "Road"
select select "1"
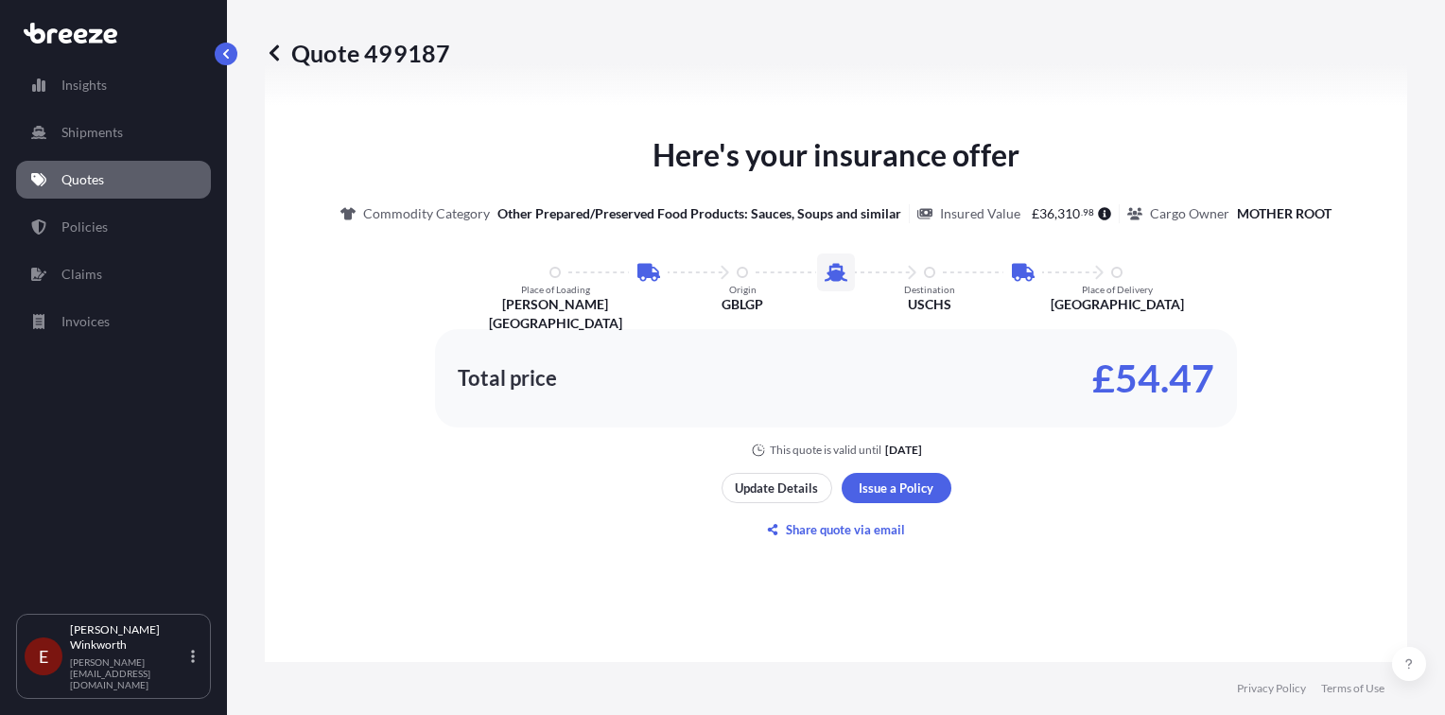
scroll to position [849, 0]
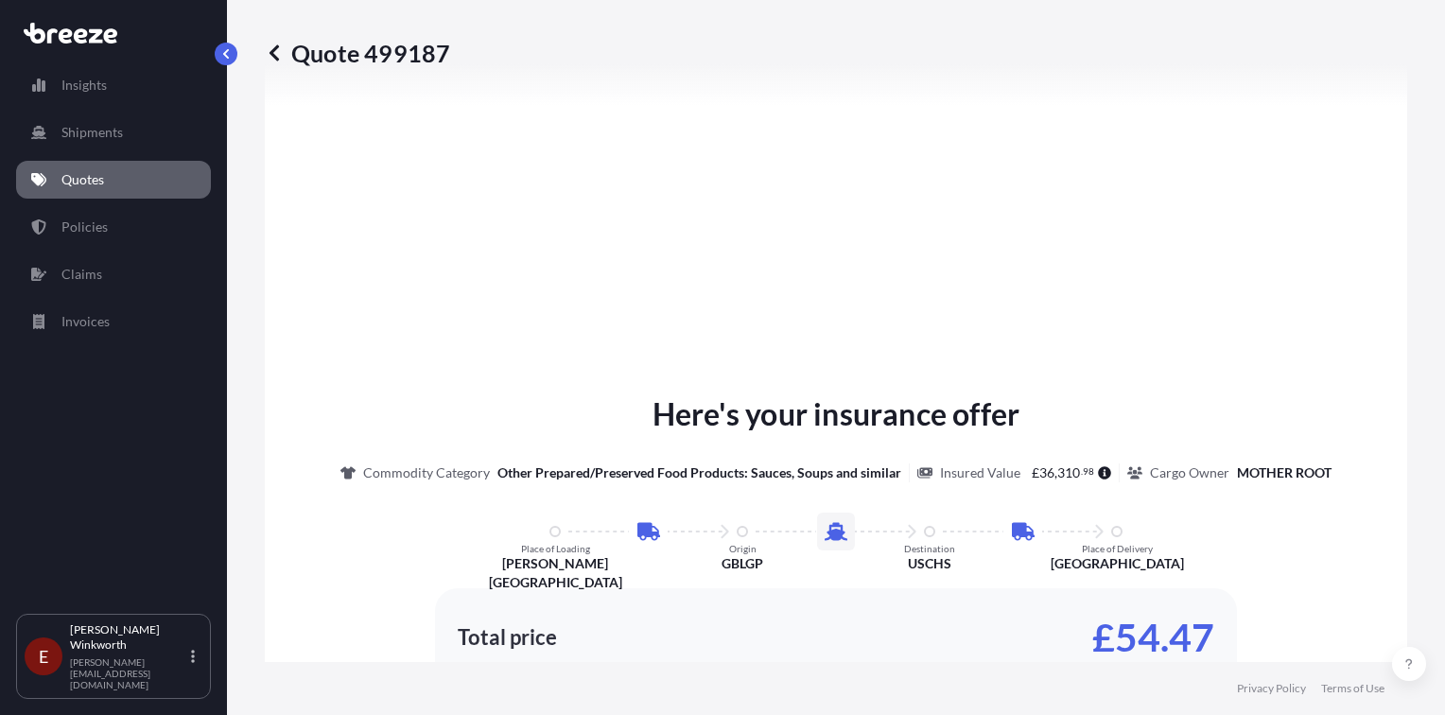
click at [1069, 468] on span "310" at bounding box center [1068, 472] width 23 height 13
drag, startPoint x: 1024, startPoint y: 467, endPoint x: 1082, endPoint y: 469, distance: 57.7
click at [1082, 469] on span "£ 36 , 310 . 98" at bounding box center [1063, 472] width 63 height 13
drag, startPoint x: 1082, startPoint y: 469, endPoint x: 1051, endPoint y: 472, distance: 31.3
copy span "£ 36 , 310 . 98"
